Goal: Transaction & Acquisition: Purchase product/service

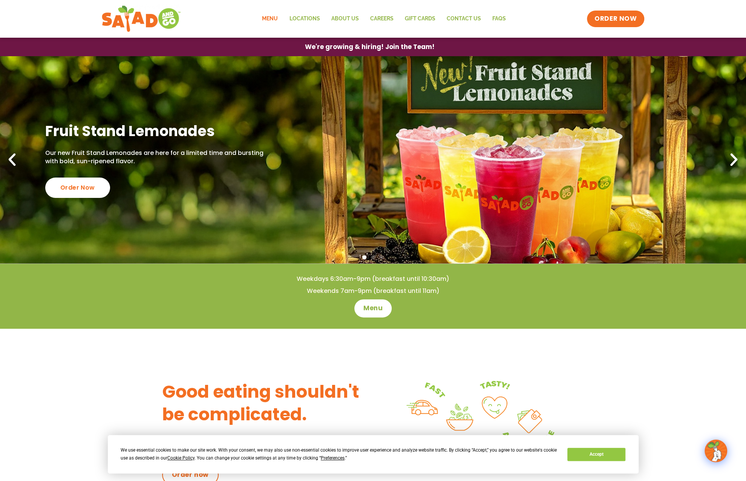
click at [277, 18] on link "Menu" at bounding box center [269, 18] width 27 height 17
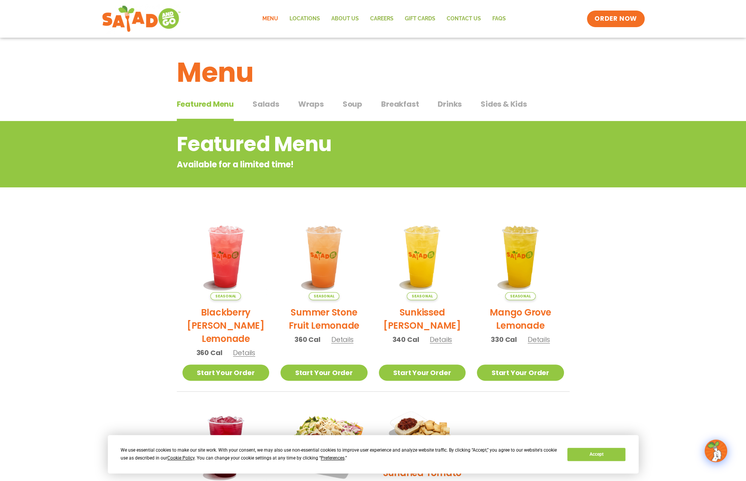
click at [274, 104] on span "Salads" at bounding box center [266, 103] width 27 height 11
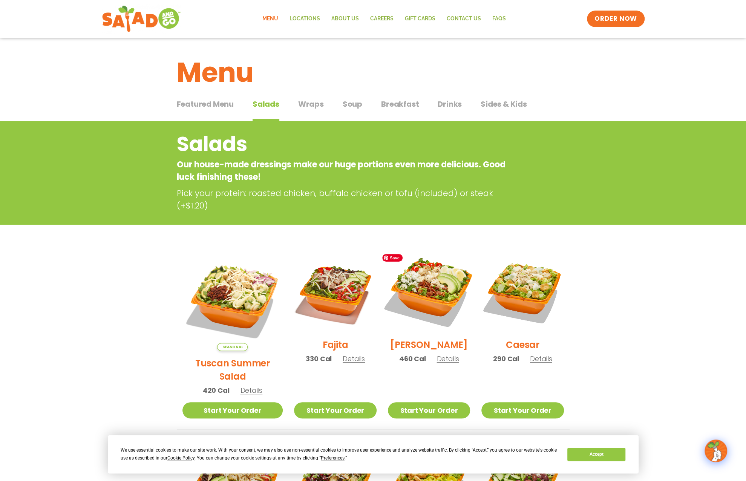
click at [435, 303] on img at bounding box center [429, 291] width 97 height 97
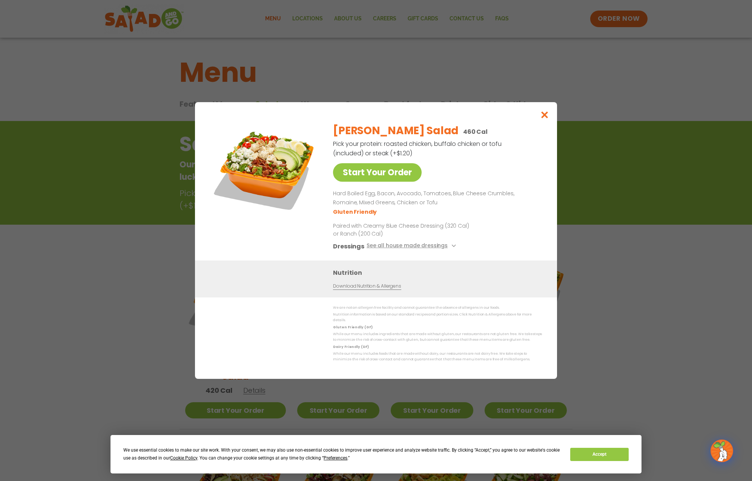
click at [676, 304] on div "Start Your Order [PERSON_NAME] Salad 460 Cal Pick your protein: roasted chicken…" at bounding box center [376, 240] width 752 height 481
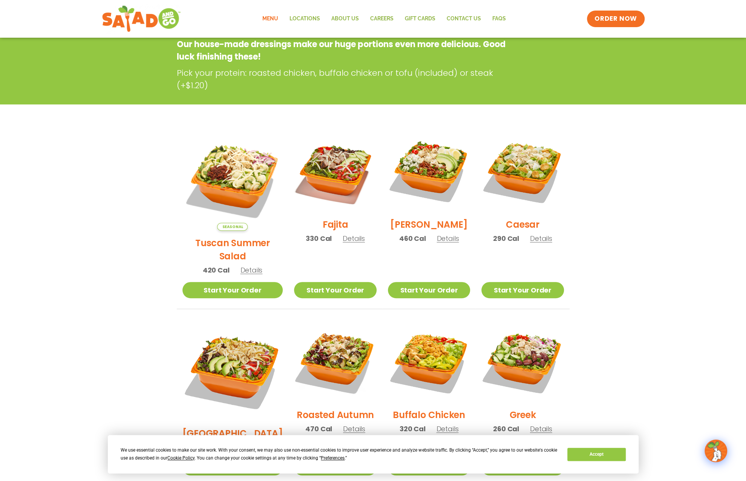
scroll to position [121, 0]
